Goal: Task Accomplishment & Management: Complete application form

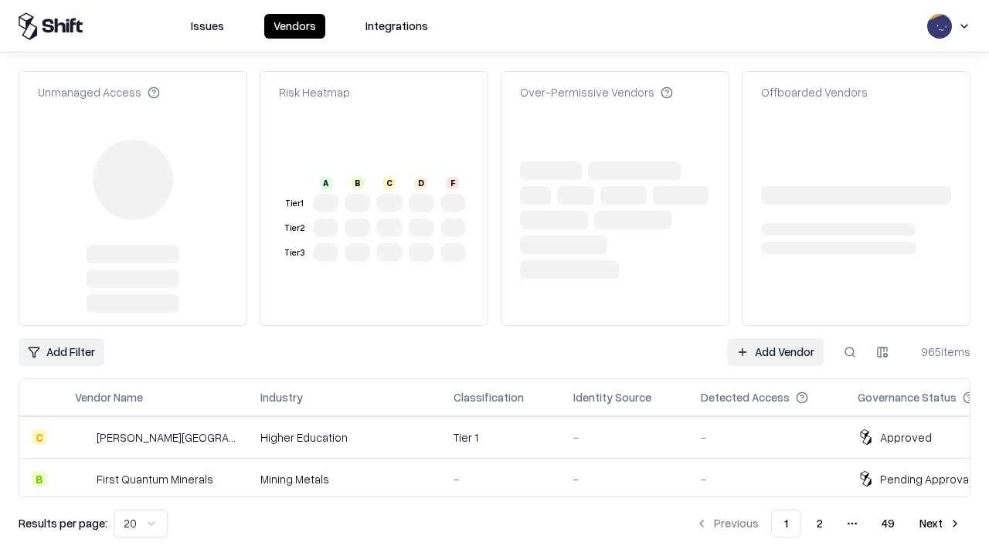
click at [775, 338] on link "Add Vendor" at bounding box center [775, 352] width 97 height 28
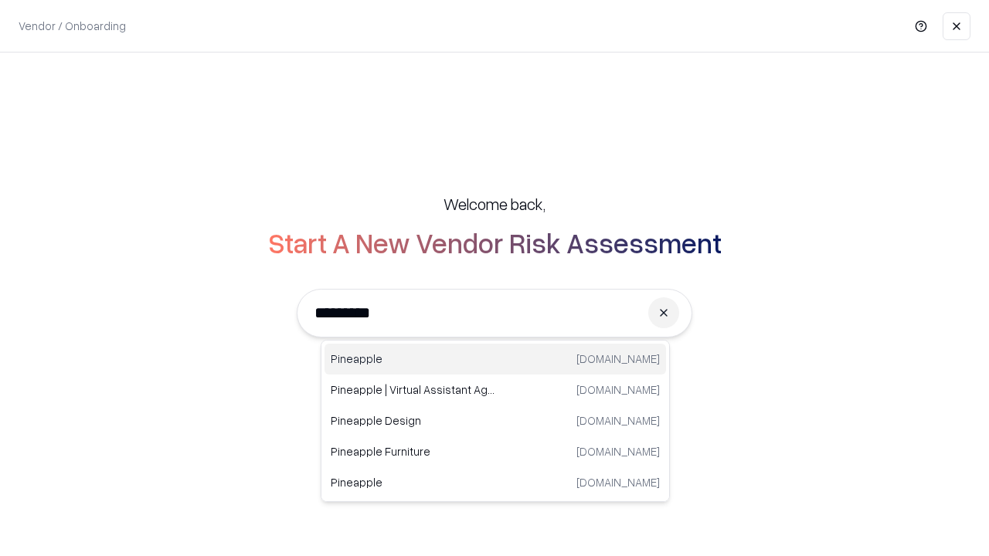
click at [495, 359] on div "Pineapple pineappleenergy.com" at bounding box center [494, 359] width 341 height 31
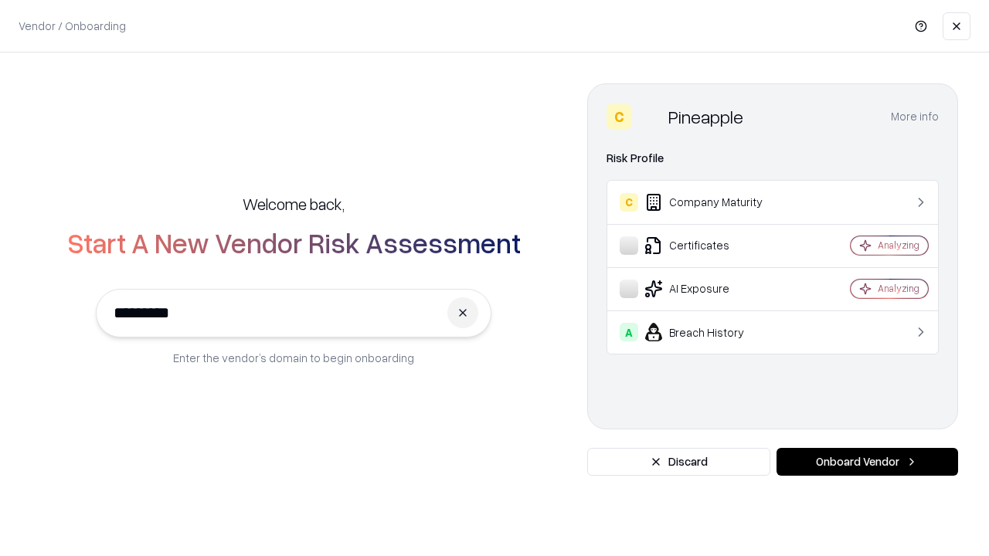
type input "*********"
click at [867, 462] on button "Onboard Vendor" at bounding box center [867, 462] width 182 height 28
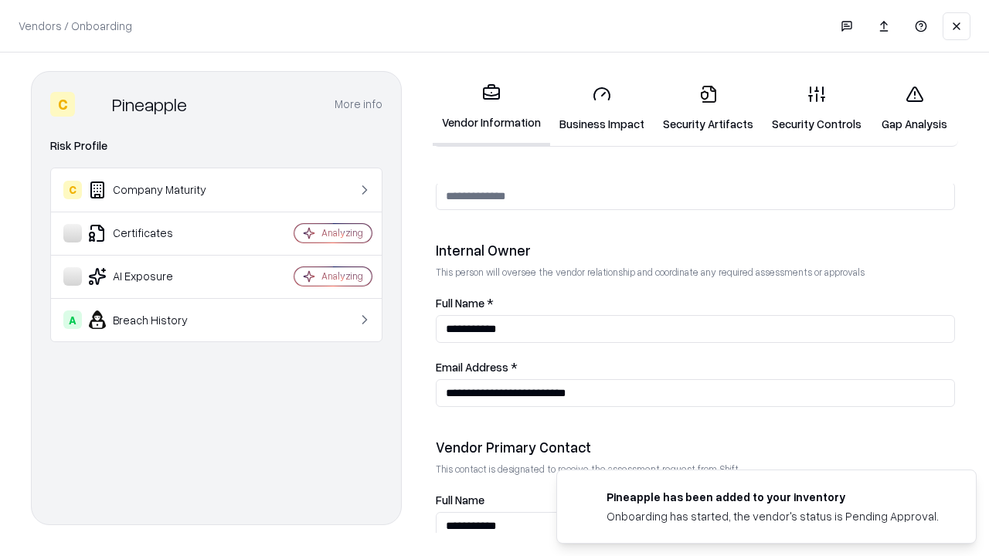
scroll to position [800, 0]
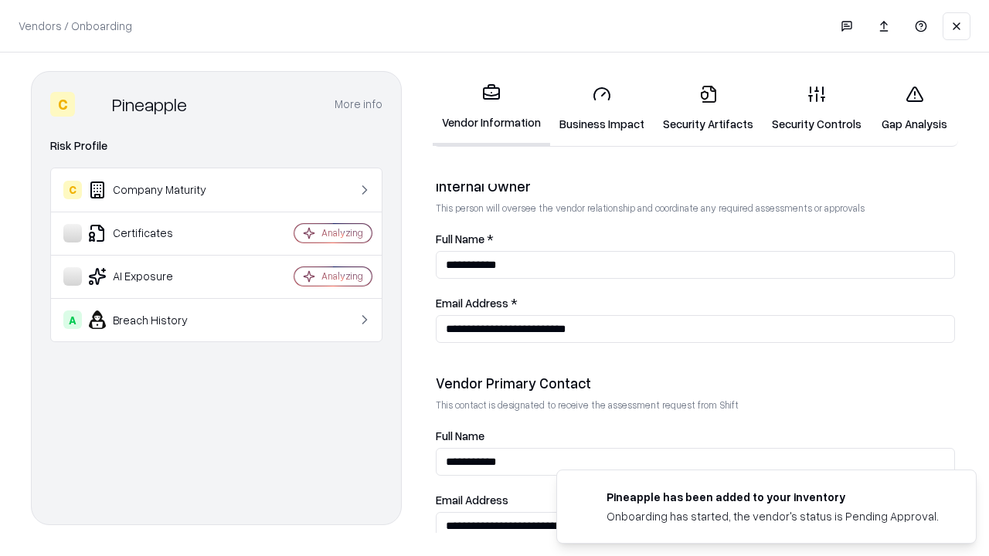
click at [602, 108] on link "Business Impact" at bounding box center [602, 109] width 104 height 72
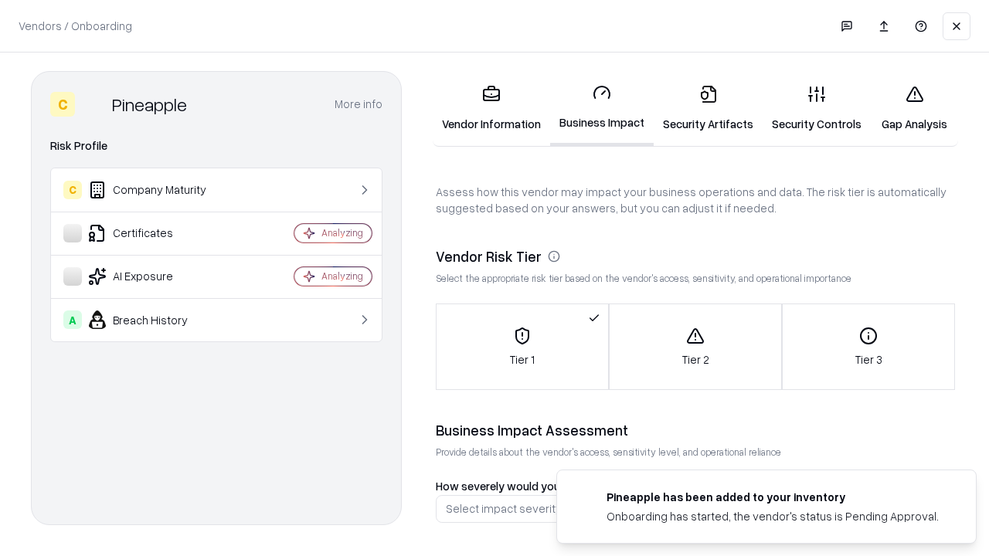
click at [708, 108] on link "Security Artifacts" at bounding box center [708, 109] width 109 height 72
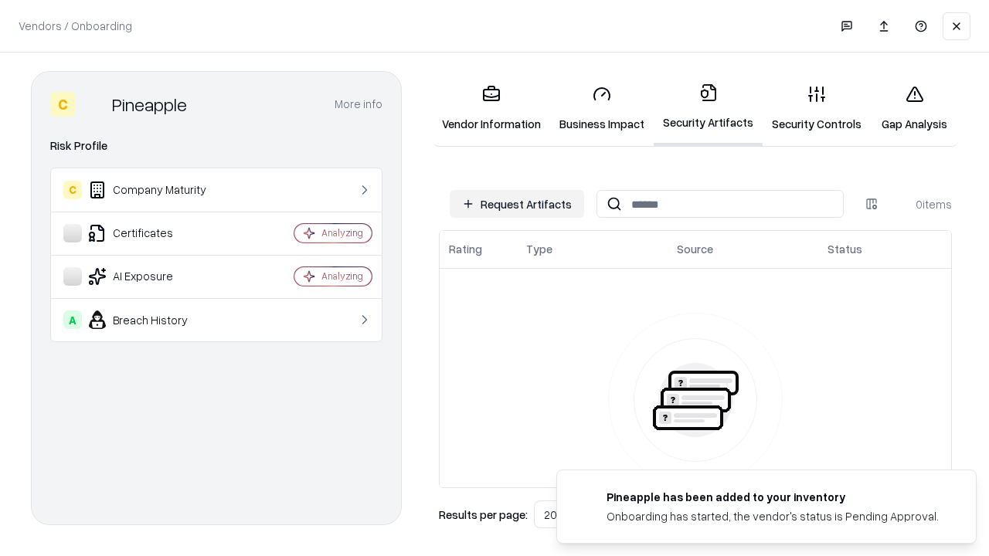
click at [517, 204] on button "Request Artifacts" at bounding box center [517, 204] width 134 height 28
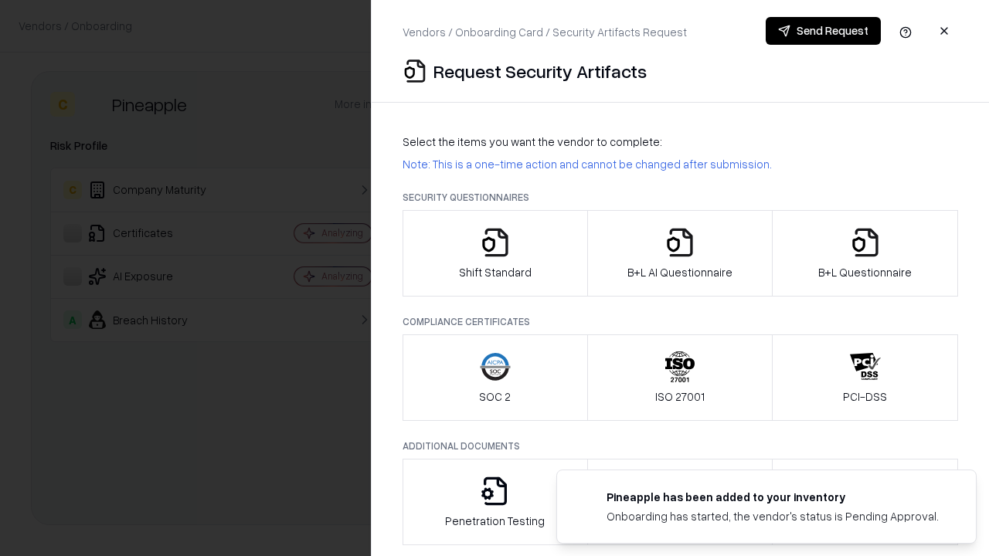
click at [494, 253] on icon "button" at bounding box center [495, 242] width 31 height 31
click at [823, 31] on button "Send Request" at bounding box center [823, 31] width 115 height 28
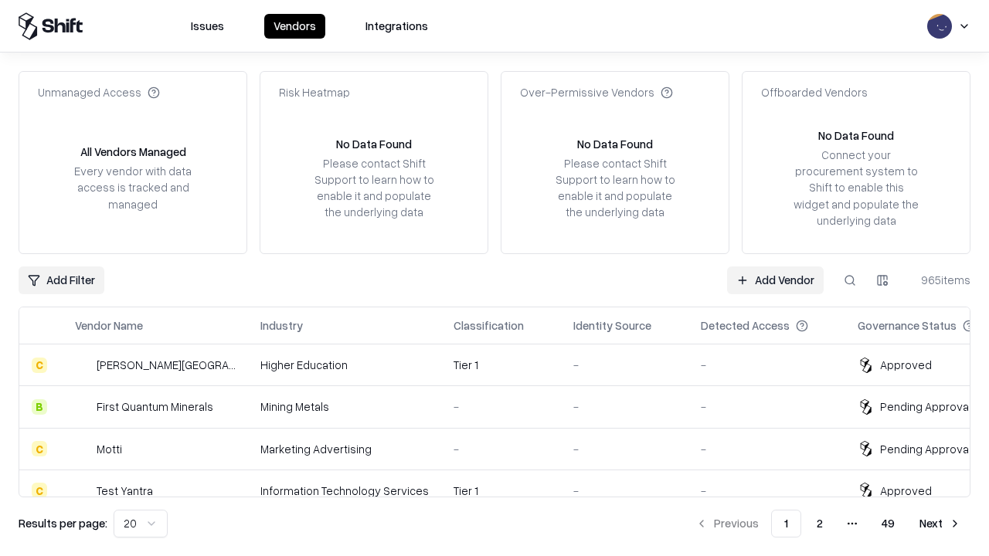
click at [850, 280] on button at bounding box center [850, 281] width 28 height 28
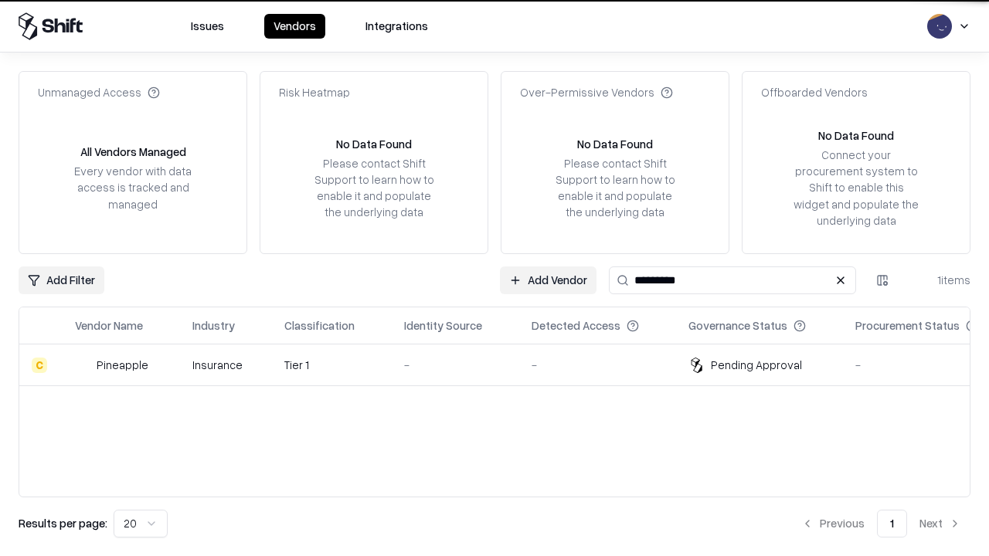
type input "*********"
click at [504, 365] on div "-" at bounding box center [455, 365] width 103 height 16
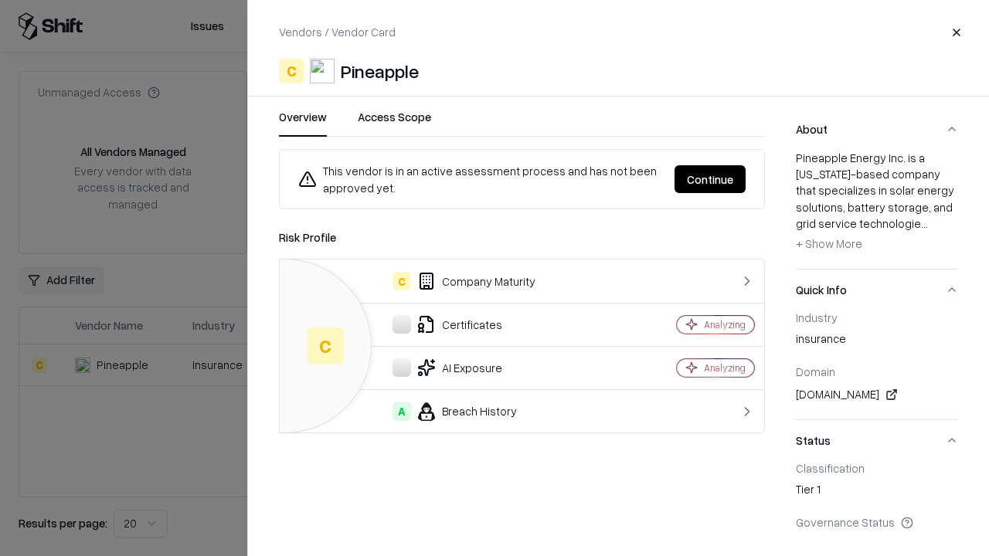
click at [710, 179] on button "Continue" at bounding box center [709, 179] width 71 height 28
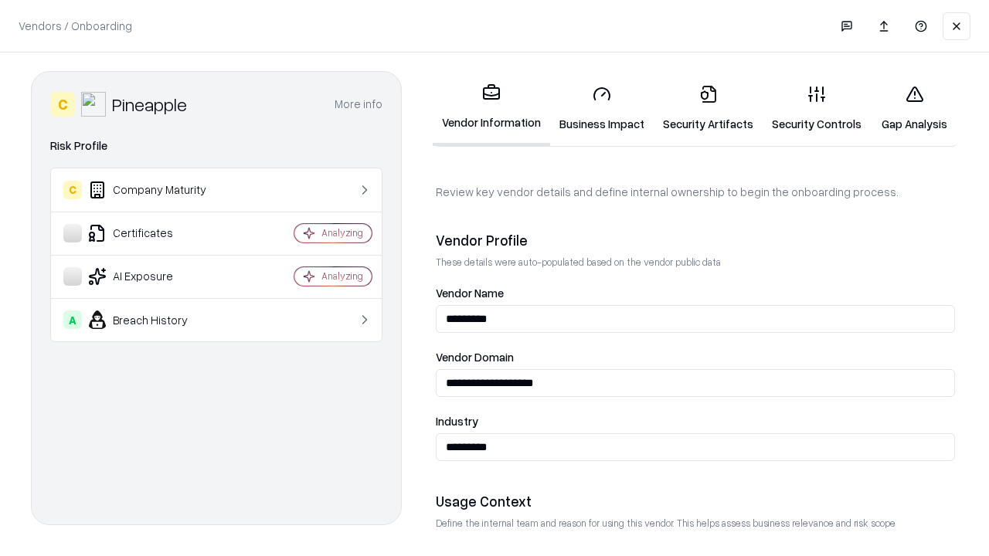
click at [708, 108] on link "Security Artifacts" at bounding box center [708, 109] width 109 height 72
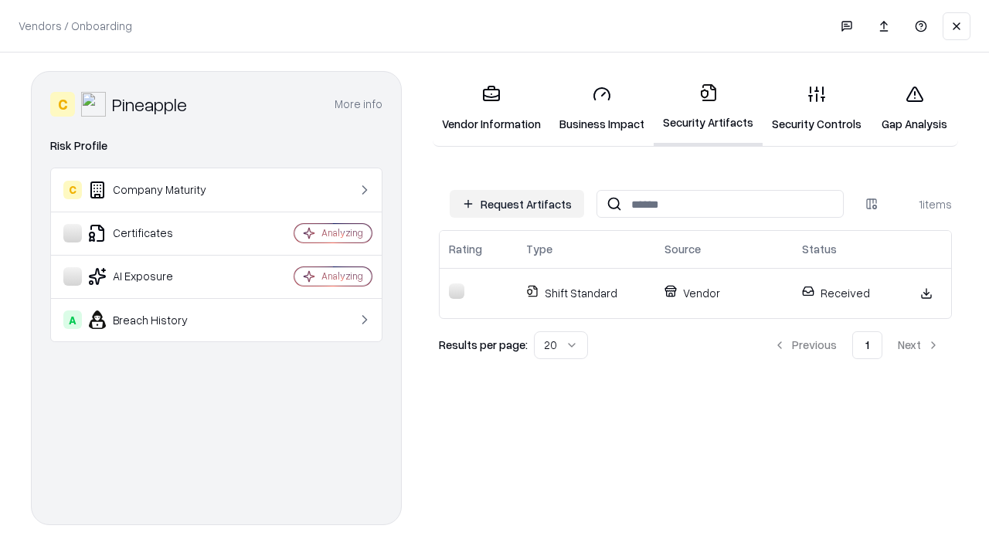
click at [914, 108] on link "Gap Analysis" at bounding box center [914, 109] width 87 height 72
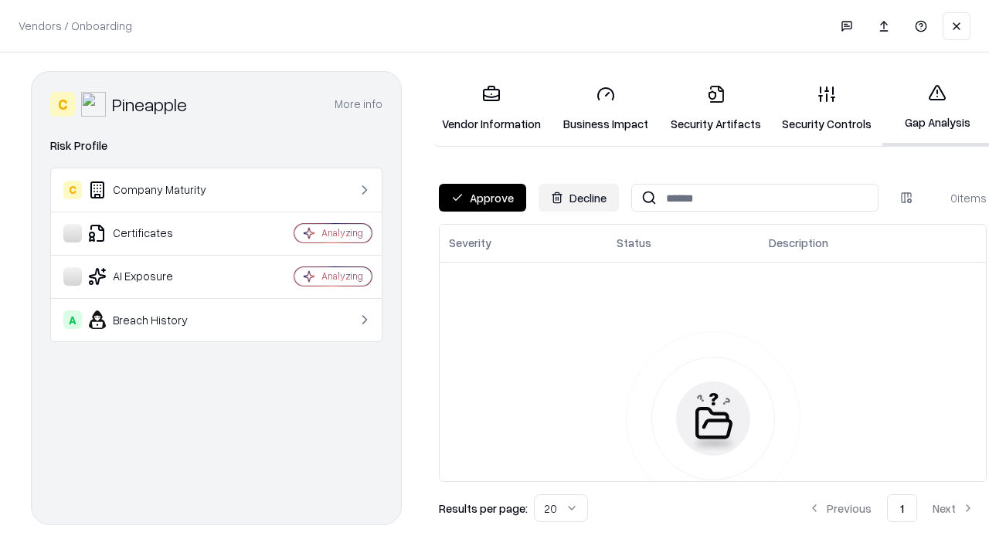
click at [482, 198] on button "Approve" at bounding box center [482, 198] width 87 height 28
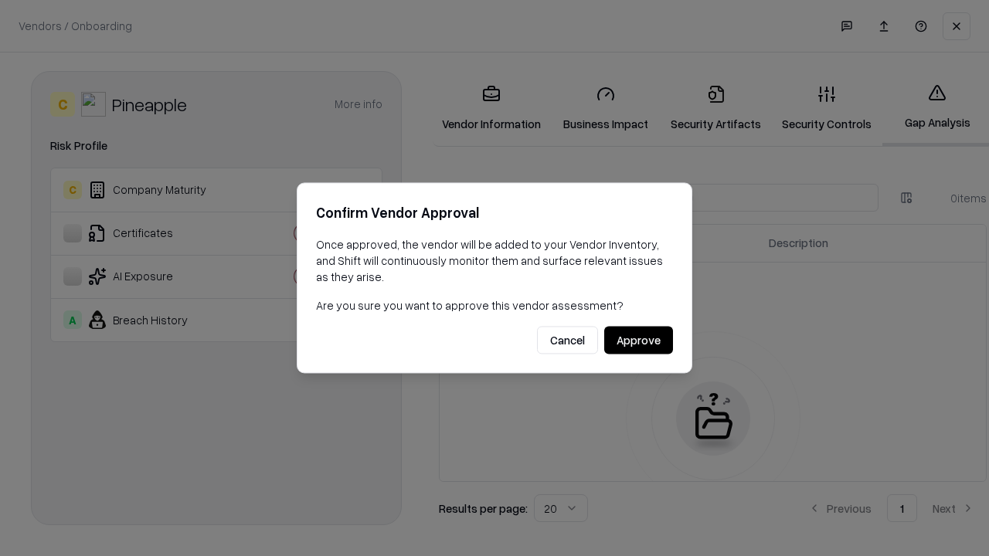
click at [638, 340] on button "Approve" at bounding box center [638, 341] width 69 height 28
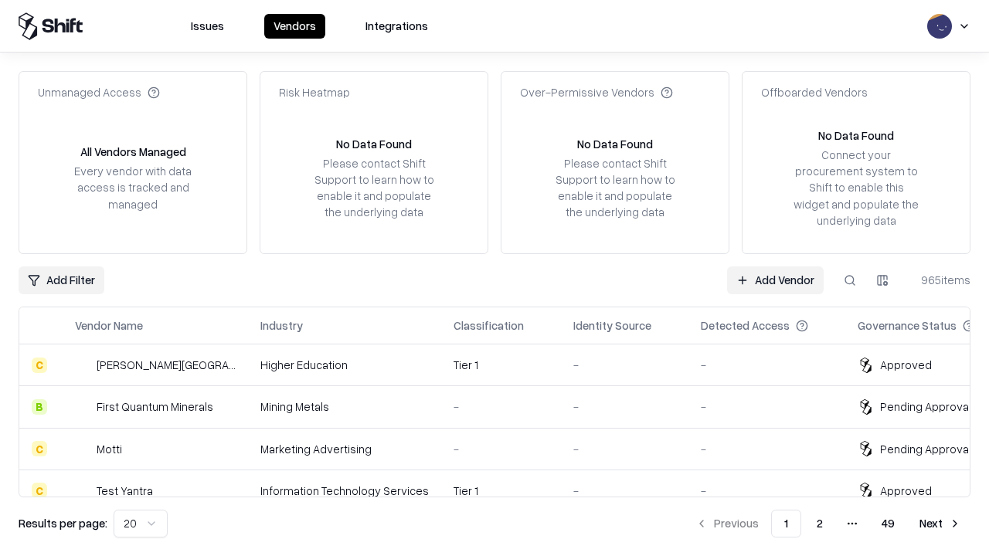
type input "*********"
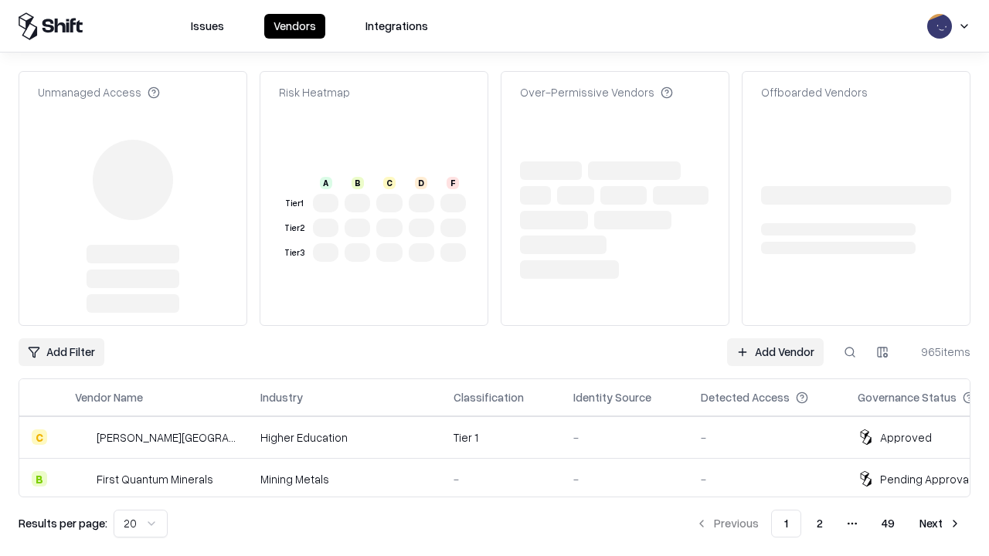
click at [775, 338] on link "Add Vendor" at bounding box center [775, 352] width 97 height 28
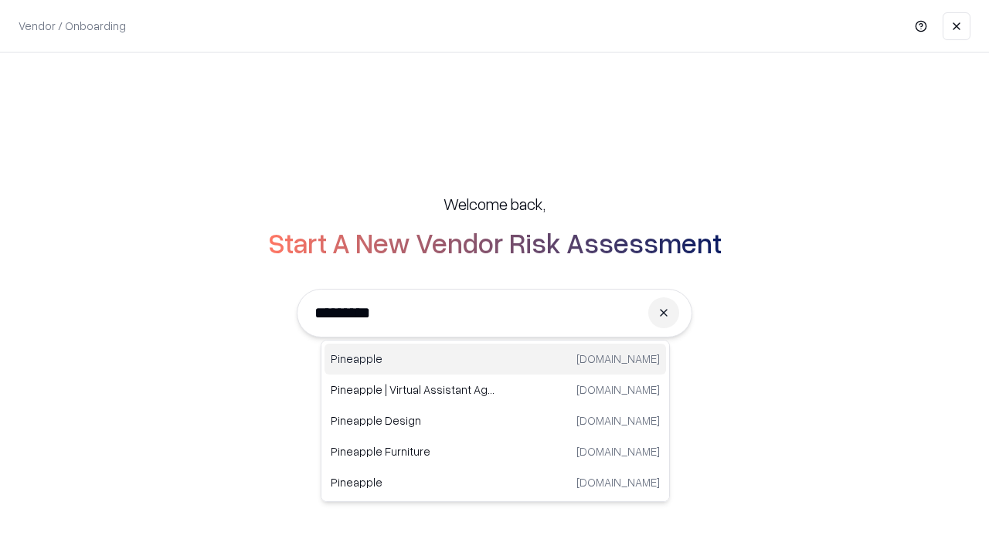
click at [495, 359] on div "Pineapple pineappleenergy.com" at bounding box center [494, 359] width 341 height 31
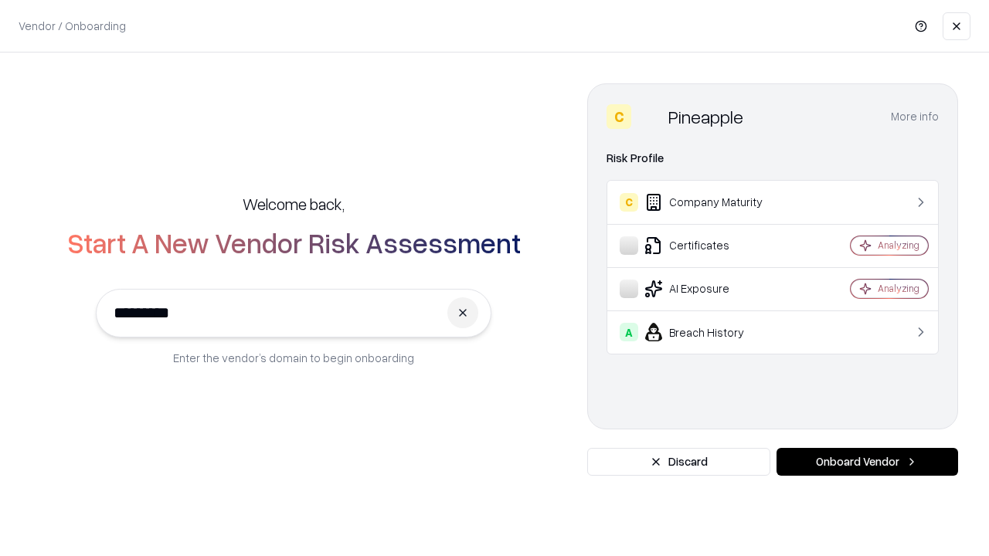
type input "*********"
click at [867, 462] on button "Onboard Vendor" at bounding box center [867, 462] width 182 height 28
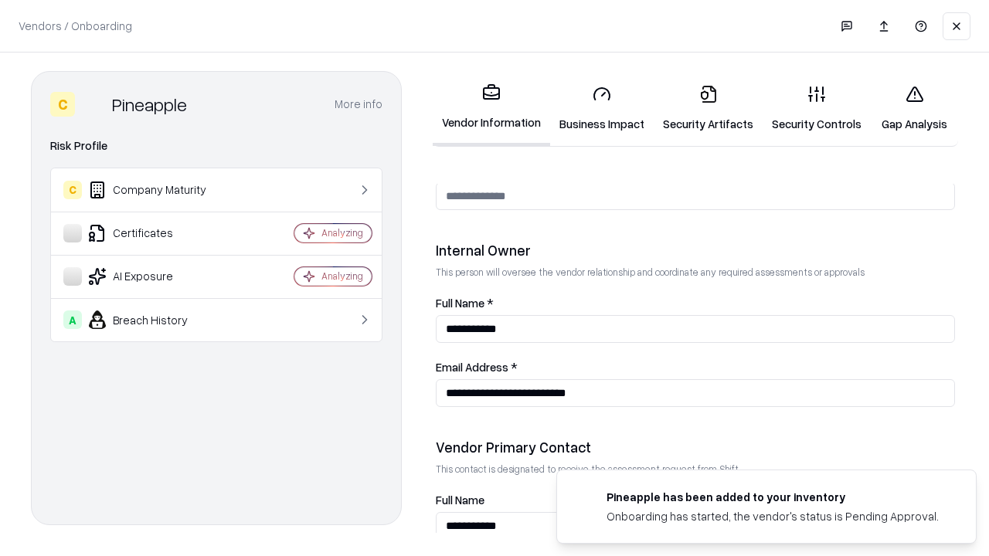
scroll to position [800, 0]
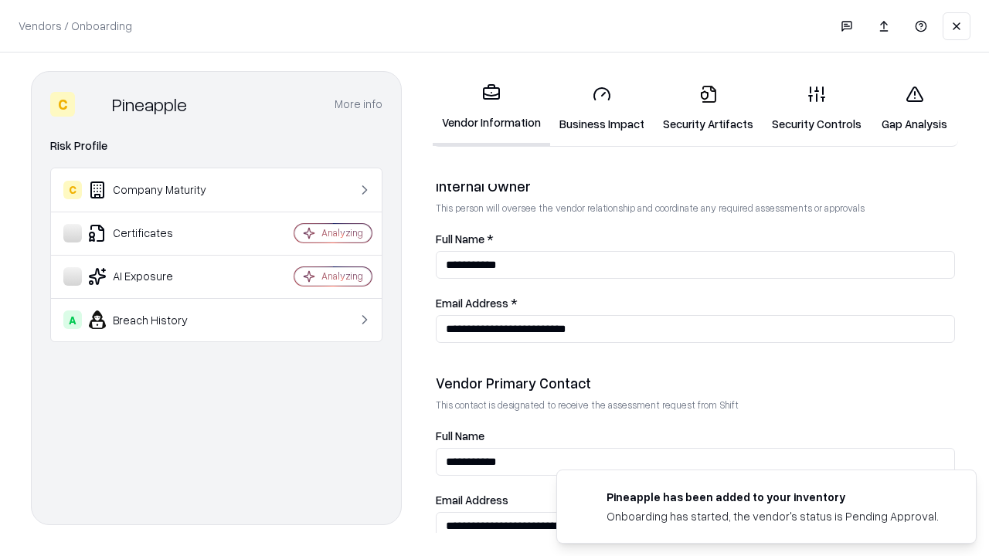
click at [914, 108] on link "Gap Analysis" at bounding box center [914, 109] width 87 height 72
